Goal: Task Accomplishment & Management: Use online tool/utility

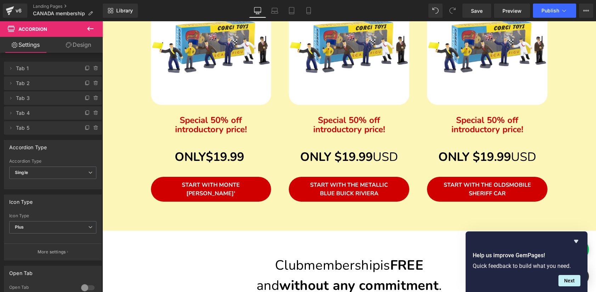
scroll to position [461, 0]
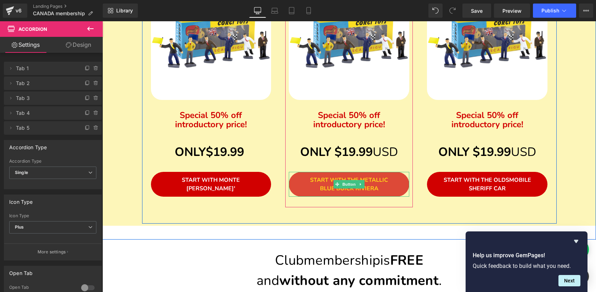
click at [317, 183] on span "START WITH THE METALLIC BLUE BUICK RIVIERA" at bounding box center [349, 184] width 78 height 16
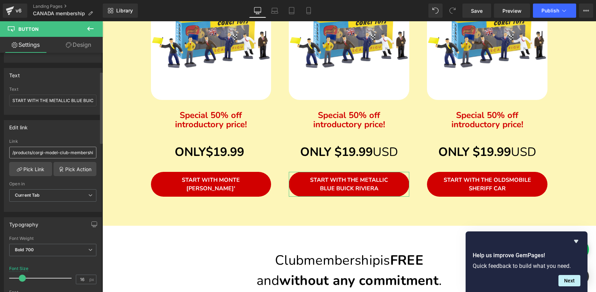
scroll to position [71, 0]
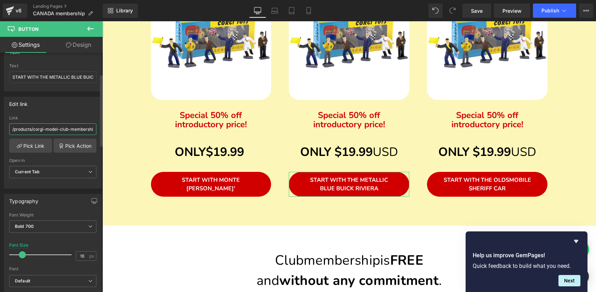
click at [45, 130] on input "/products/corgi-model-club-membership-buick-save-20-40-with-membership" at bounding box center [52, 129] width 87 height 12
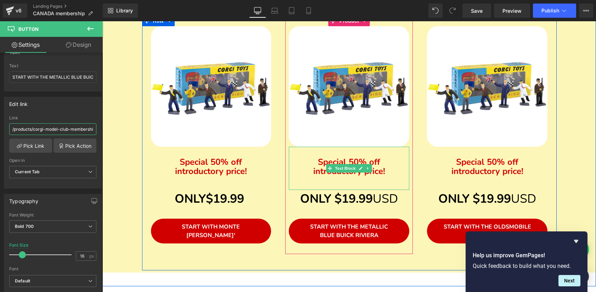
scroll to position [403, 0]
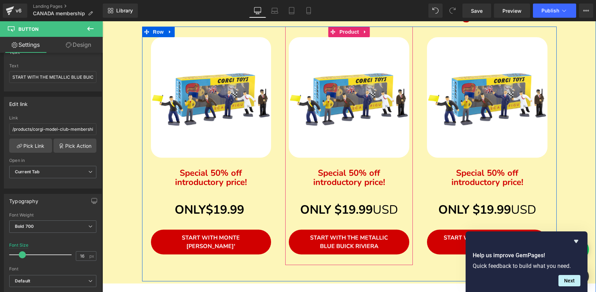
click at [352, 143] on img at bounding box center [349, 97] width 121 height 121
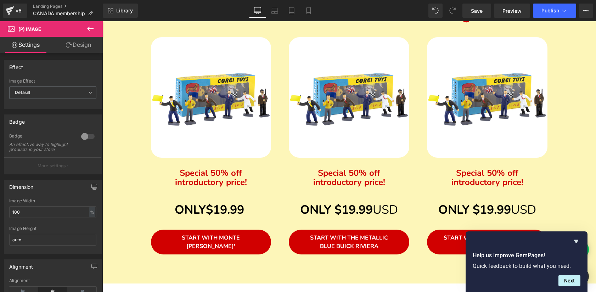
click at [83, 44] on link "Design" at bounding box center [78, 45] width 51 height 16
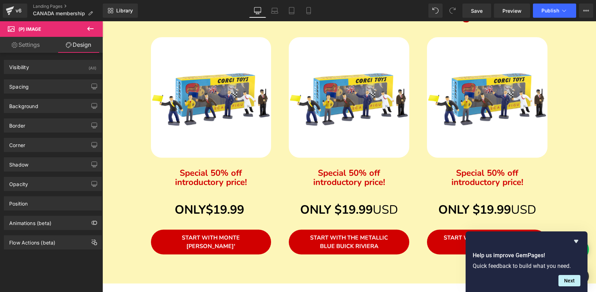
click at [21, 41] on link "Settings" at bounding box center [25, 45] width 51 height 16
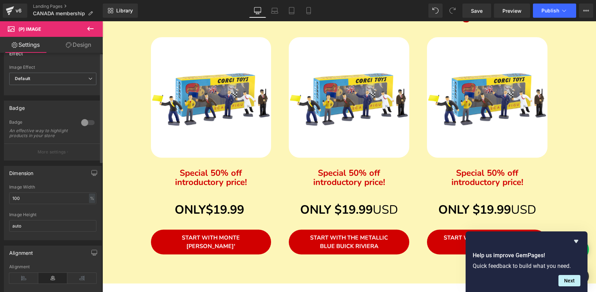
scroll to position [0, 0]
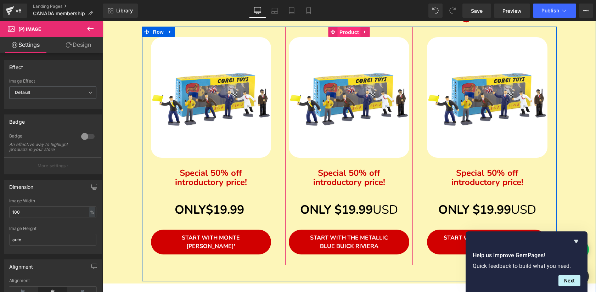
click at [345, 31] on span "Product" at bounding box center [349, 32] width 23 height 11
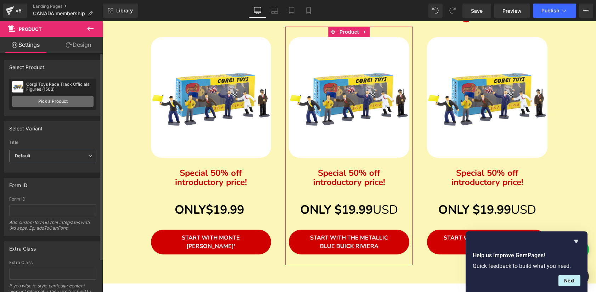
click at [52, 100] on link "Pick a Product" at bounding box center [53, 101] width 82 height 11
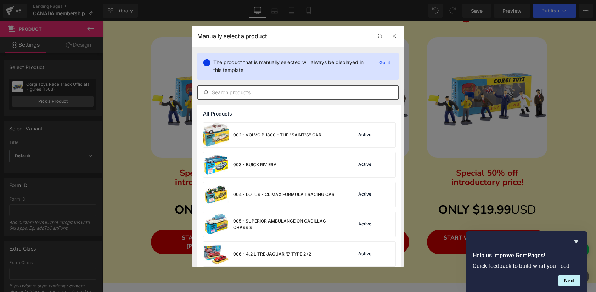
click at [257, 93] on input "text" at bounding box center [298, 92] width 201 height 9
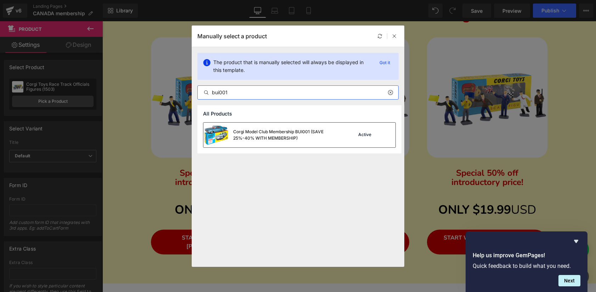
type input "bui001"
click at [268, 137] on div "Corgi Model Club Membership BUI001 (SAVE 25%-40% WITH MEMBERSHIP)" at bounding box center [286, 135] width 106 height 13
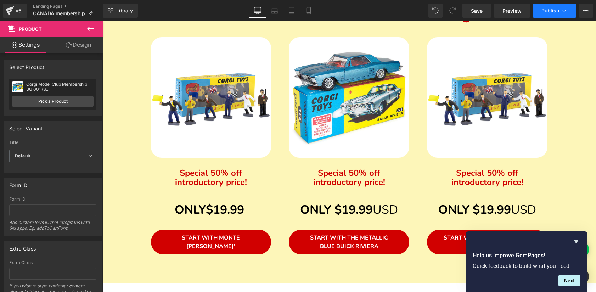
click at [547, 11] on span "Publish" at bounding box center [551, 11] width 18 height 6
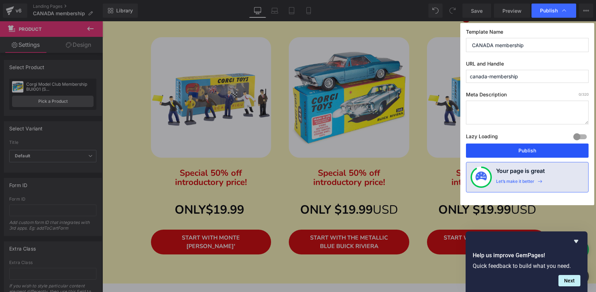
click at [525, 151] on button "Publish" at bounding box center [527, 151] width 123 height 14
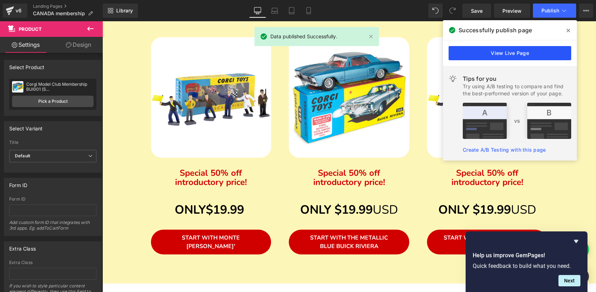
click at [505, 50] on link "View Live Page" at bounding box center [510, 53] width 123 height 14
